Goal: Register for event/course

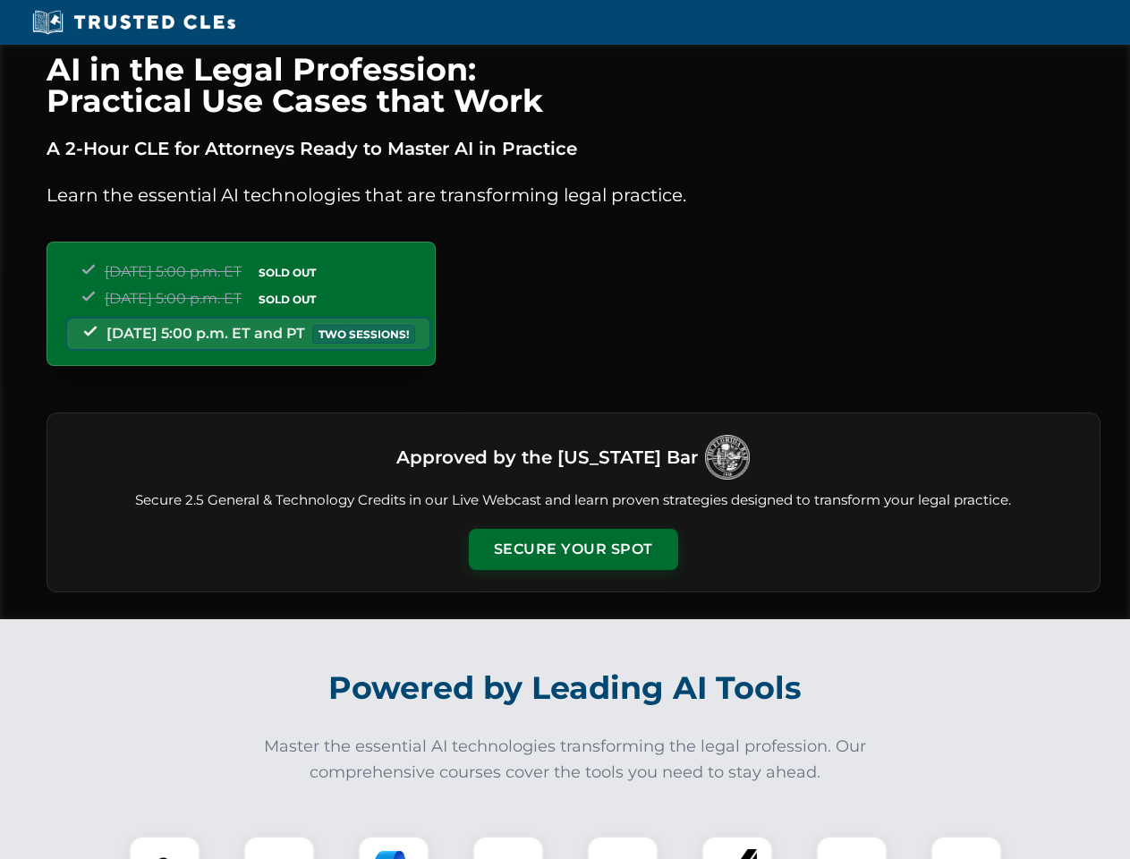
click at [572, 549] on button "Secure Your Spot" at bounding box center [573, 549] width 209 height 41
click at [165, 847] on img at bounding box center [165, 871] width 52 height 52
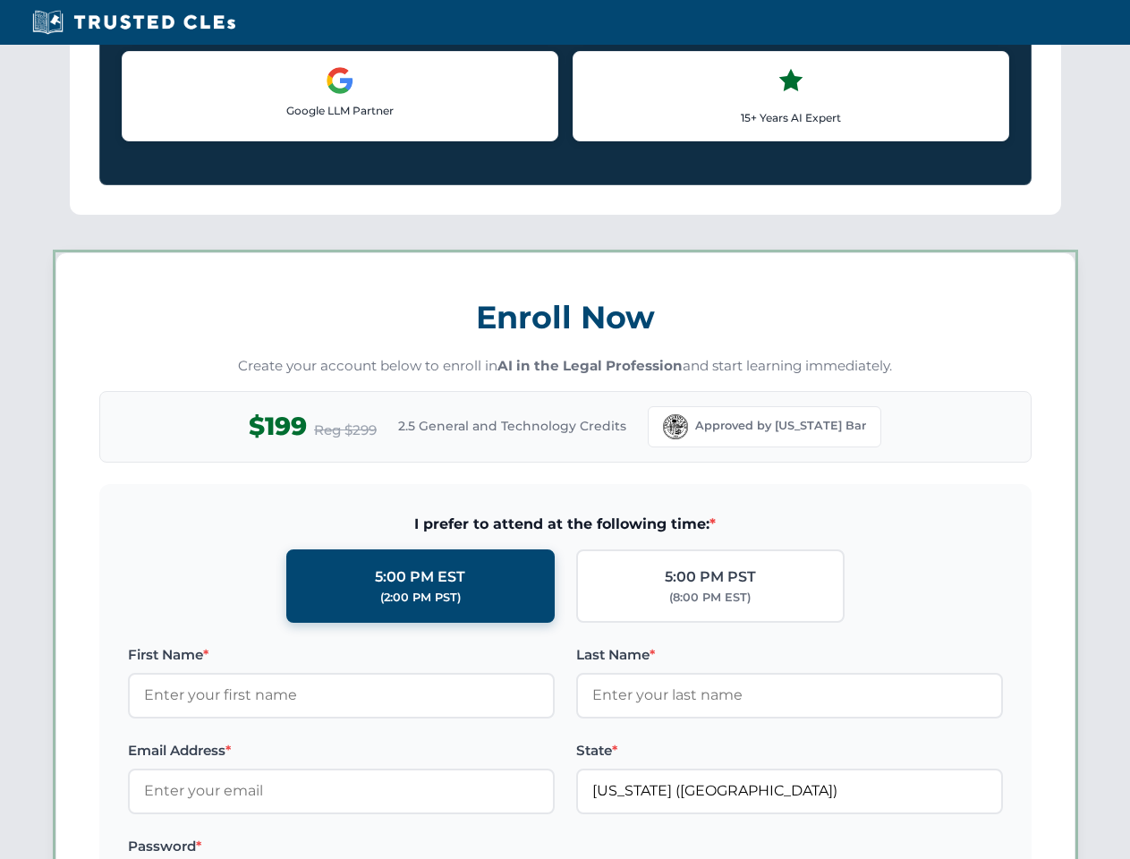
click at [393, 847] on label "Password *" at bounding box center [341, 845] width 427 height 21
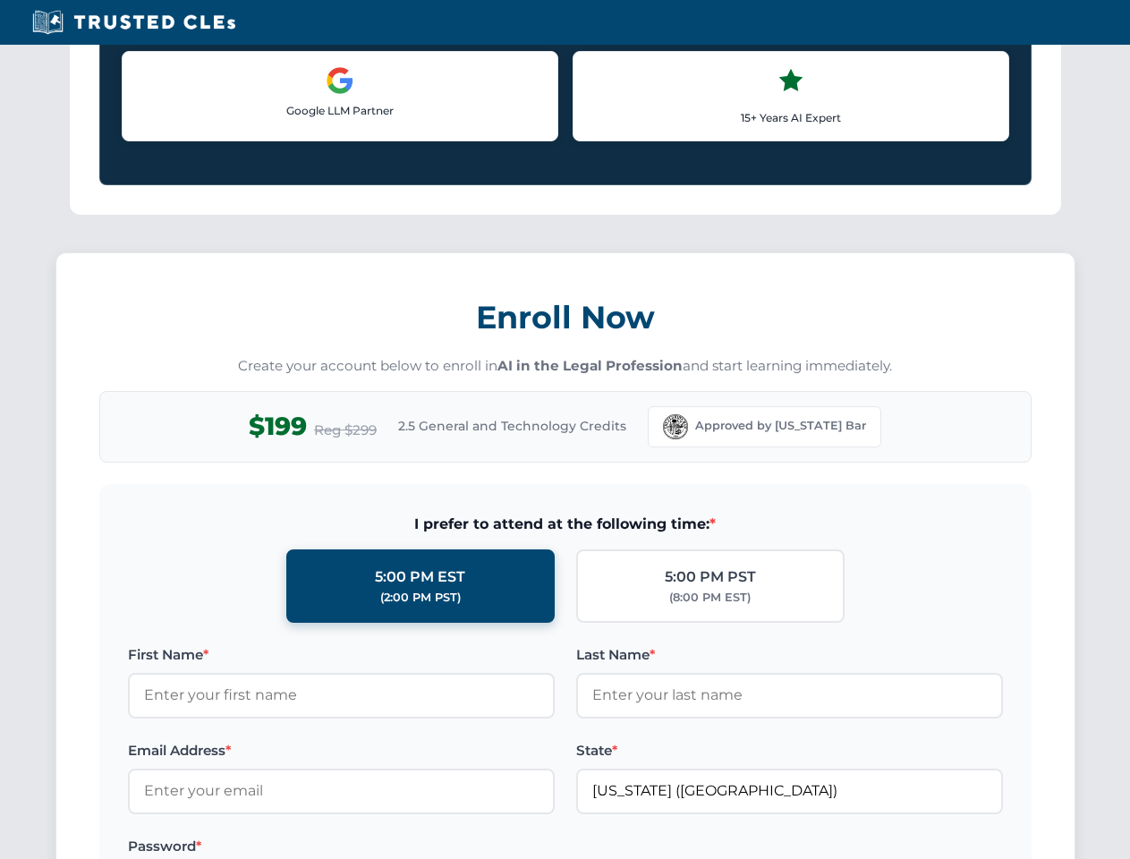
scroll to position [1756, 0]
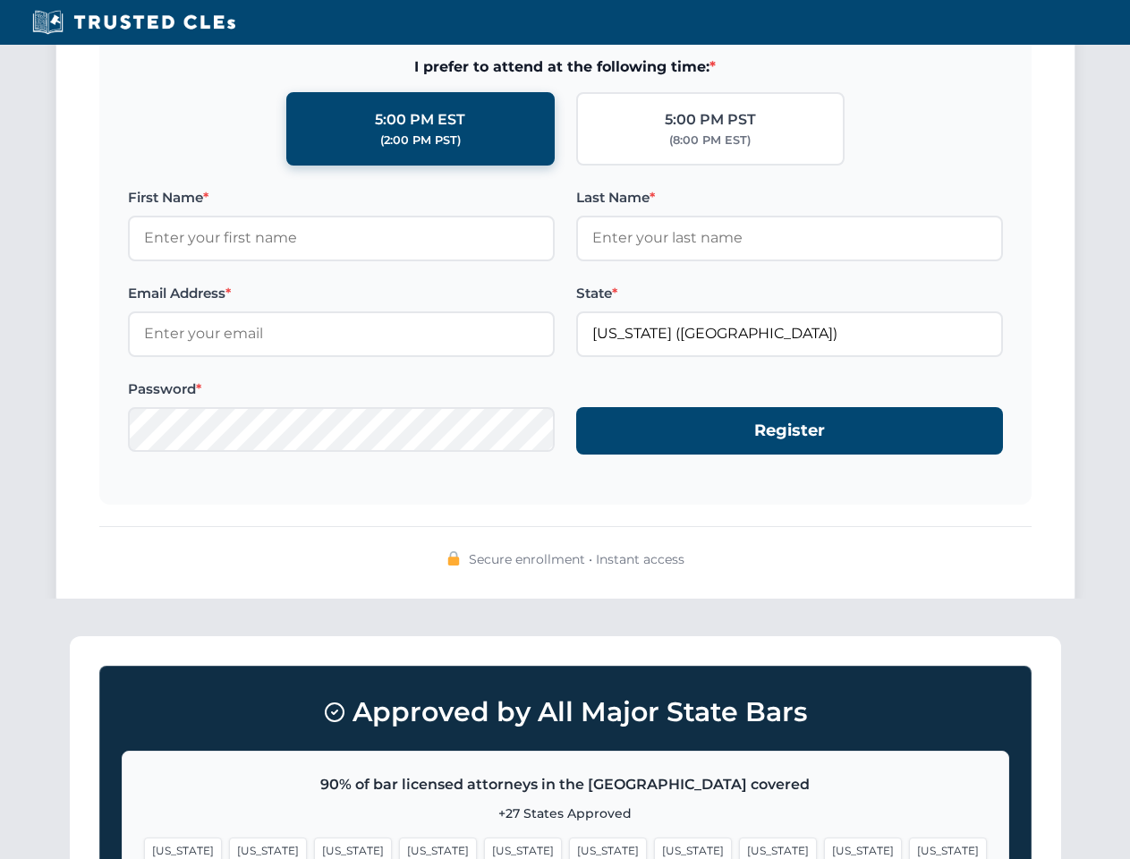
click at [824, 847] on span "[US_STATE]" at bounding box center [863, 850] width 78 height 26
